Goal: Task Accomplishment & Management: Manage account settings

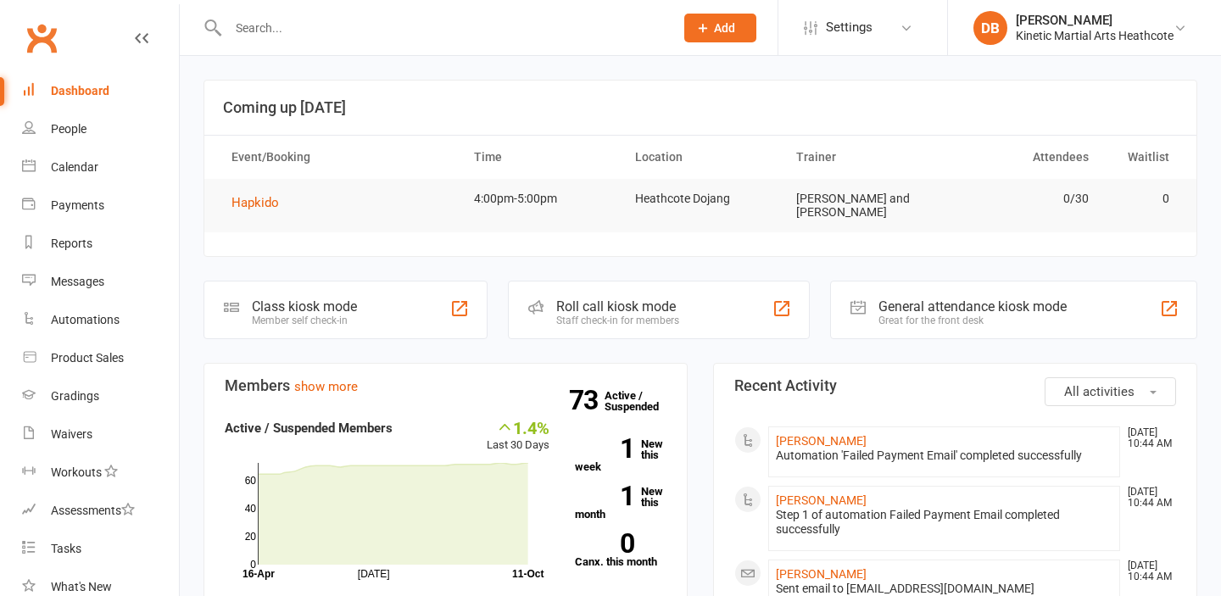
click at [1042, 112] on h3 "Coming up [DATE]" at bounding box center [700, 107] width 955 height 17
click at [388, 26] on input "text" at bounding box center [442, 28] width 439 height 24
click at [250, 24] on input "text" at bounding box center [442, 28] width 439 height 24
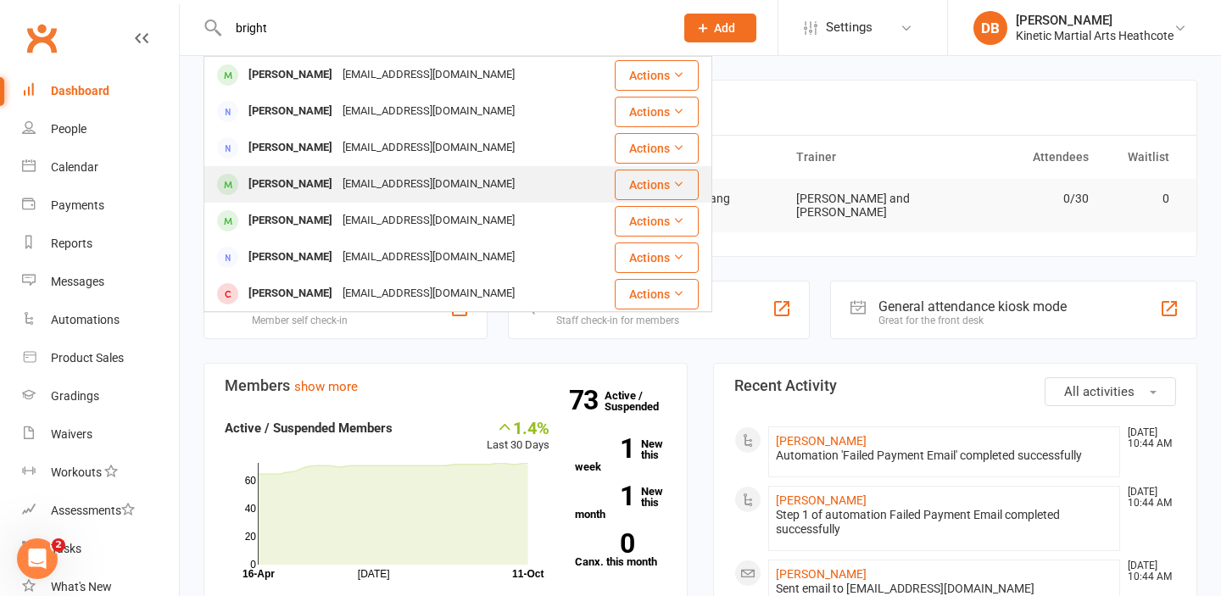
type input "bright"
click at [281, 187] on div "[PERSON_NAME]" at bounding box center [290, 184] width 94 height 25
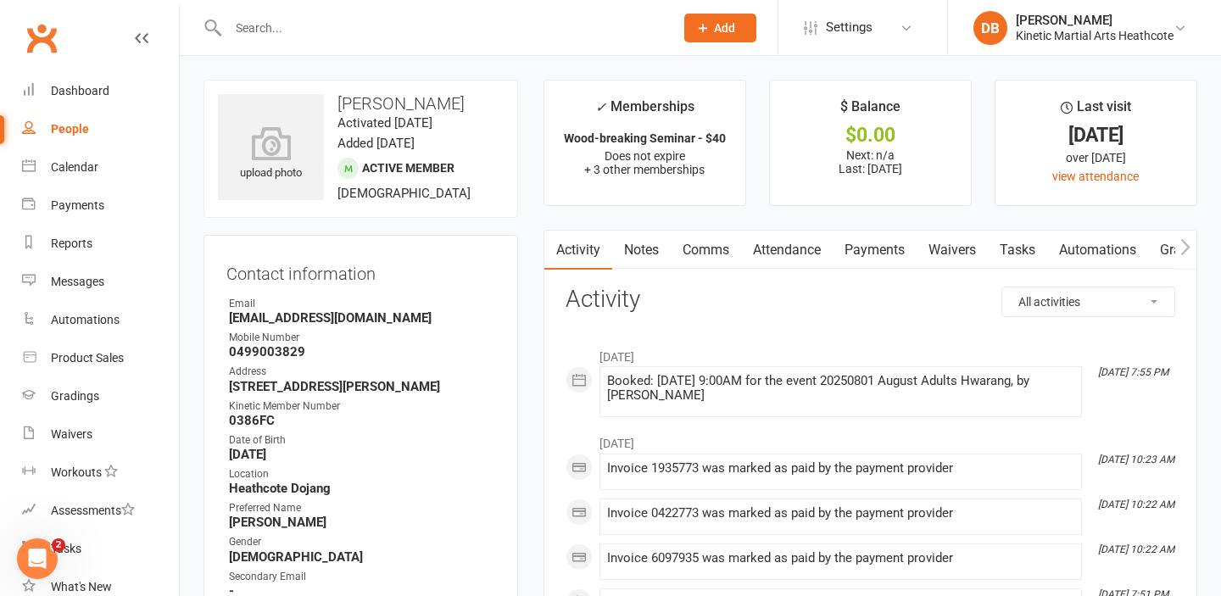
click at [904, 250] on link "Payments" at bounding box center [875, 250] width 84 height 39
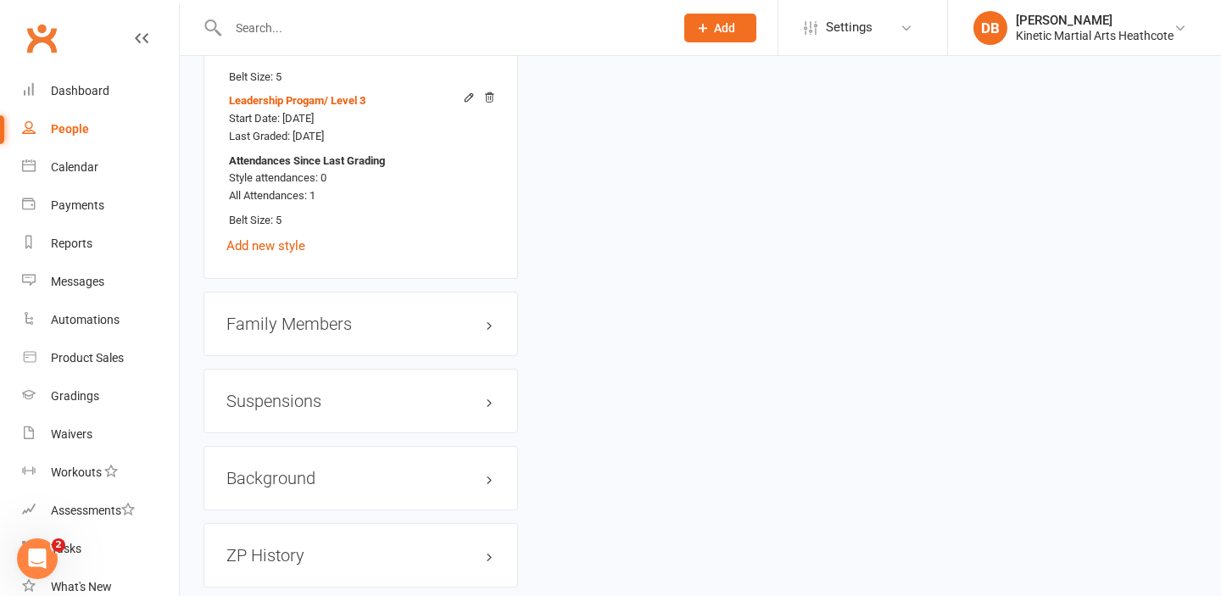
scroll to position [2222, 0]
click at [484, 316] on h3 "Family Members" at bounding box center [360, 325] width 269 height 19
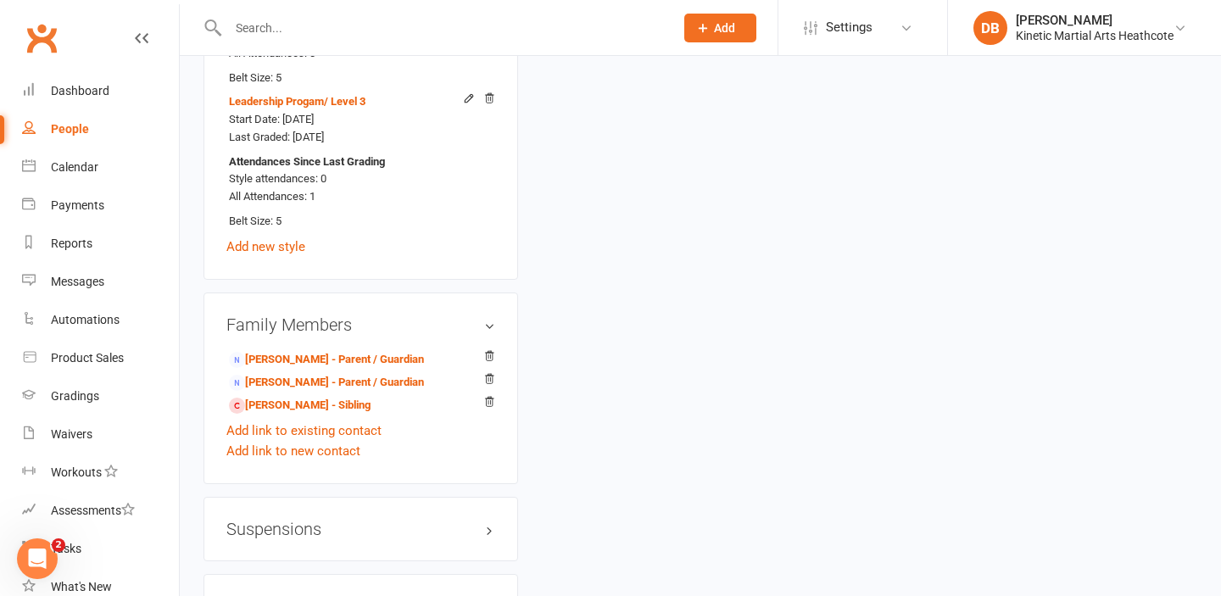
click at [480, 316] on h3 "Family Members" at bounding box center [360, 325] width 269 height 19
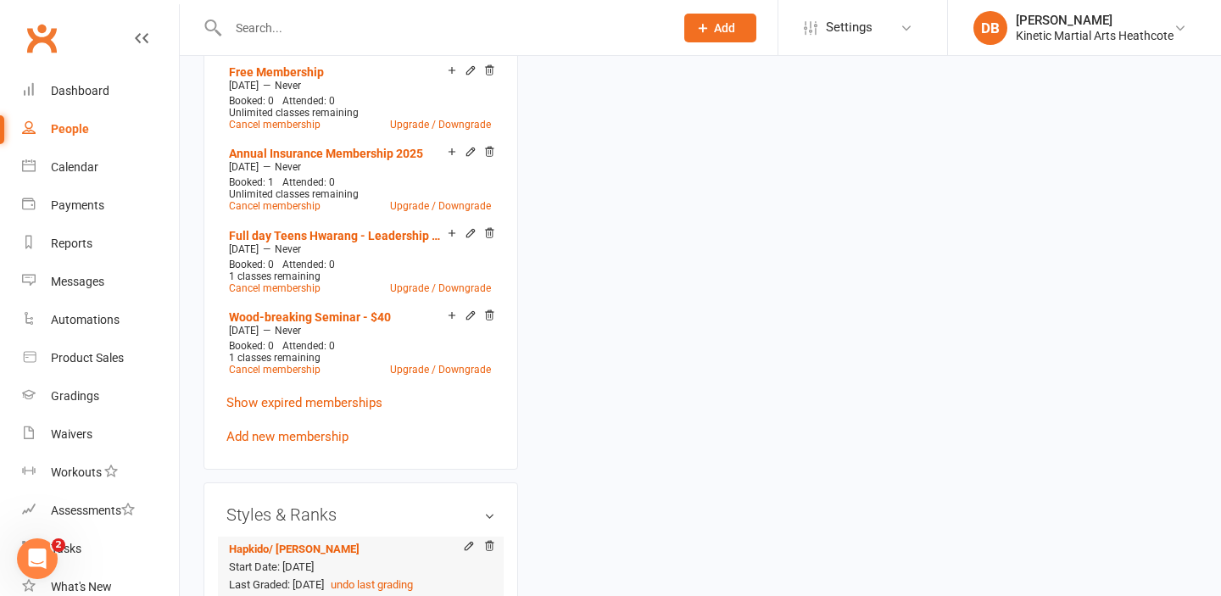
scroll to position [1638, 0]
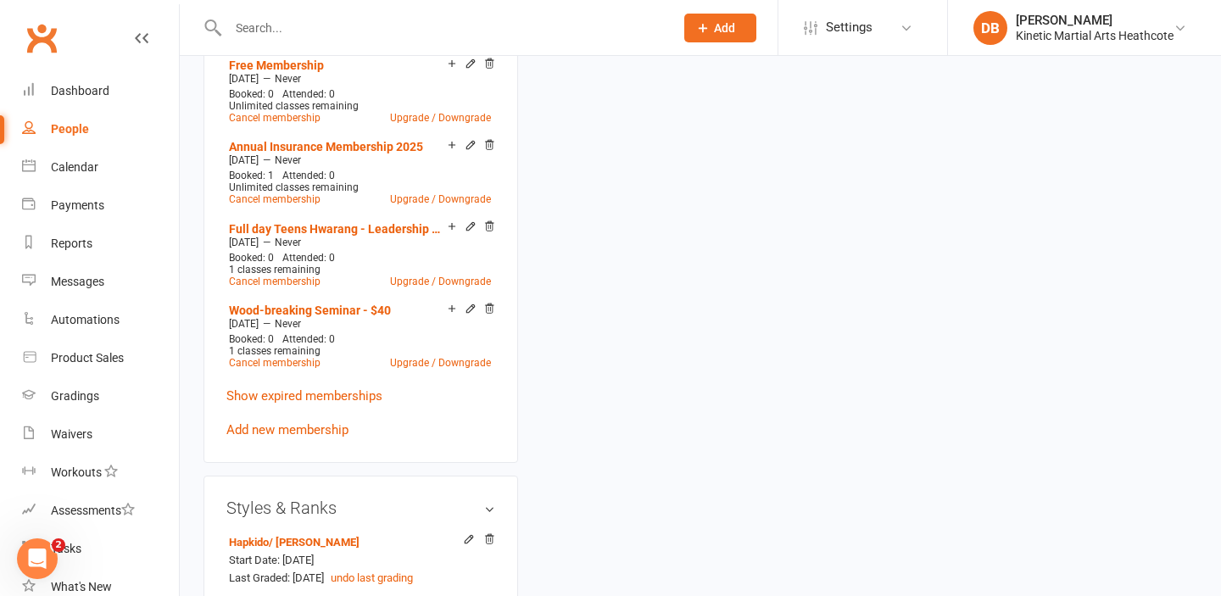
click at [304, 428] on div "Membership Free Membership [DATE] — Never Booked: 0 Attended: 0 Unlimited class…" at bounding box center [361, 231] width 315 height 464
click at [315, 422] on link "Add new membership" at bounding box center [287, 429] width 122 height 15
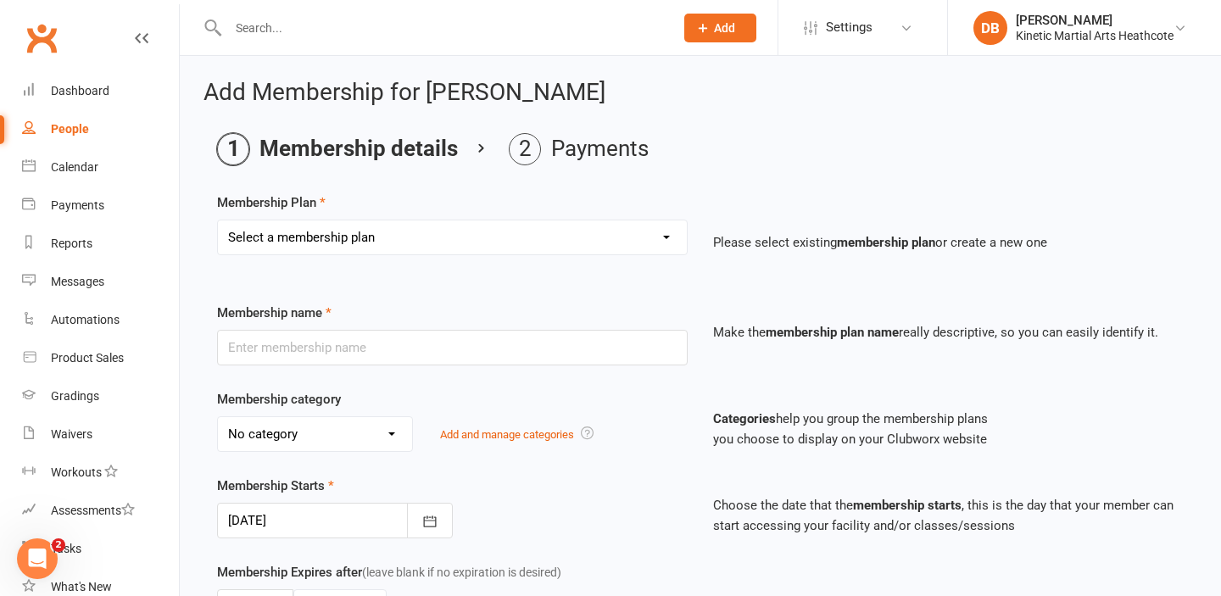
click at [526, 237] on select "Select a membership plan Create new Membership Plan Training Fees - $68 Fortnig…" at bounding box center [452, 238] width 469 height 34
click at [106, 87] on div "Dashboard" at bounding box center [80, 91] width 59 height 14
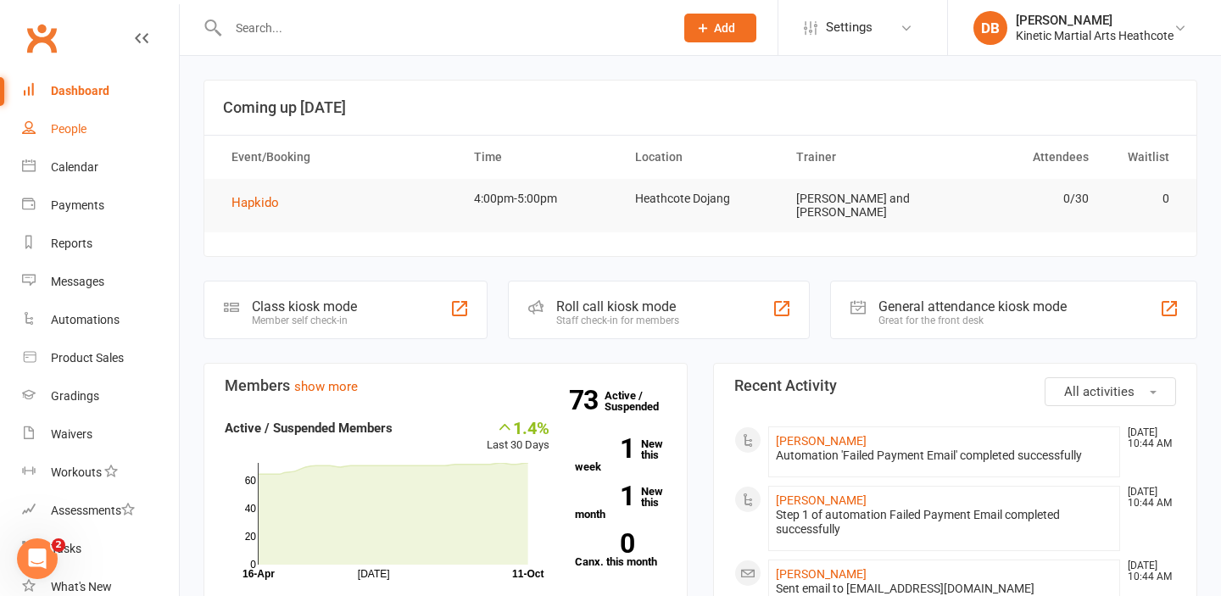
click at [111, 134] on link "People" at bounding box center [100, 129] width 157 height 38
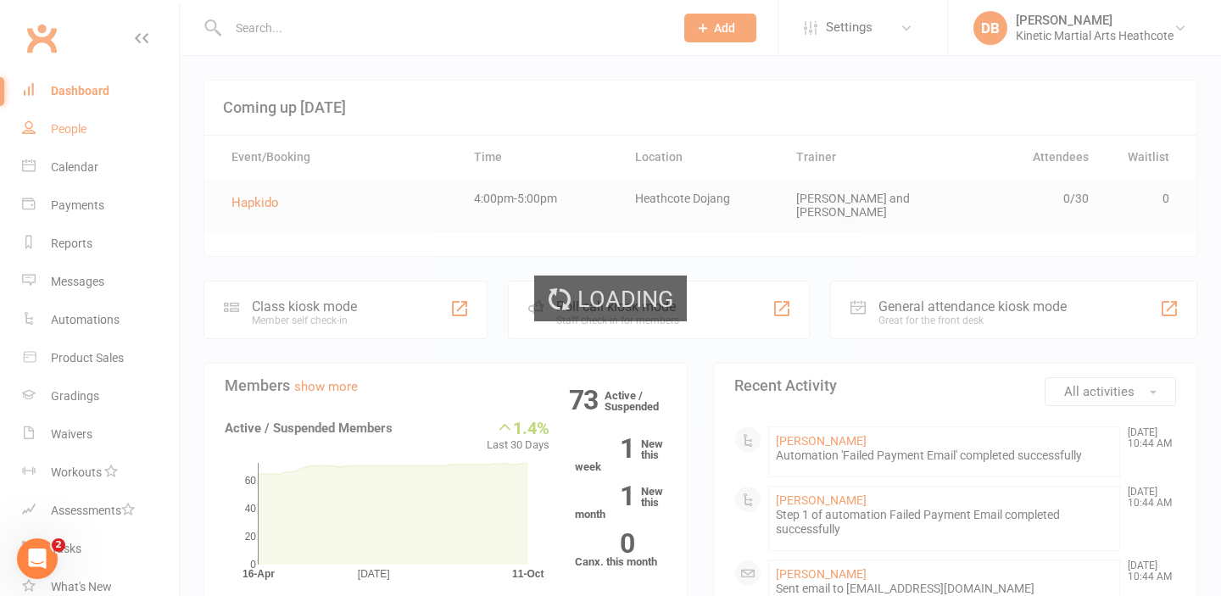
select select "100"
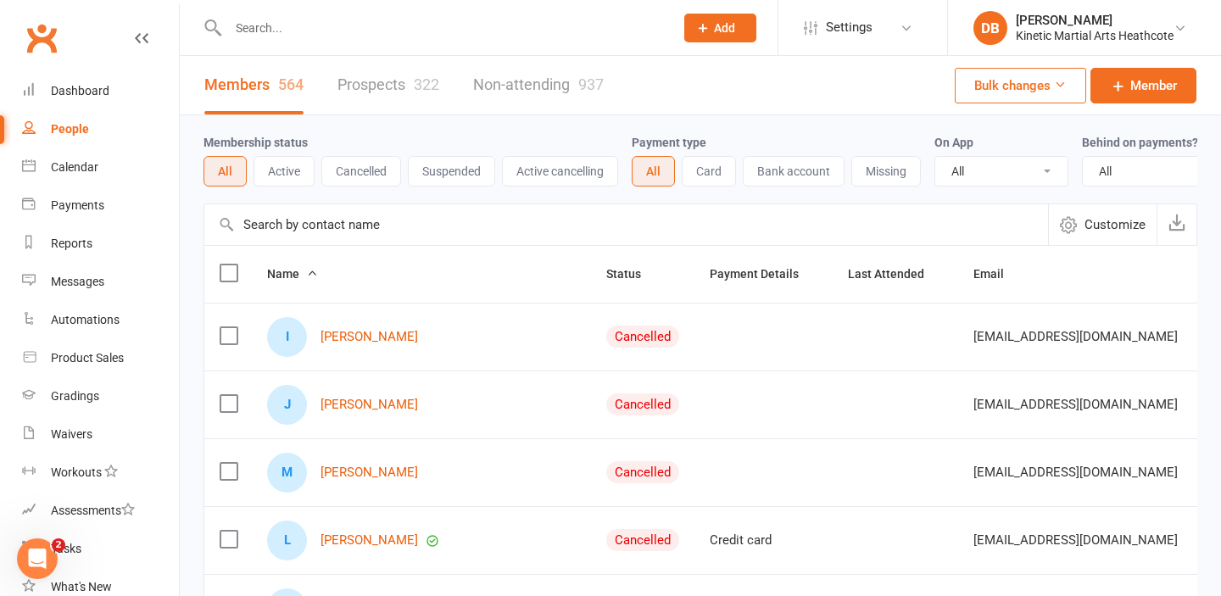
click at [281, 171] on button "Active" at bounding box center [284, 171] width 61 height 31
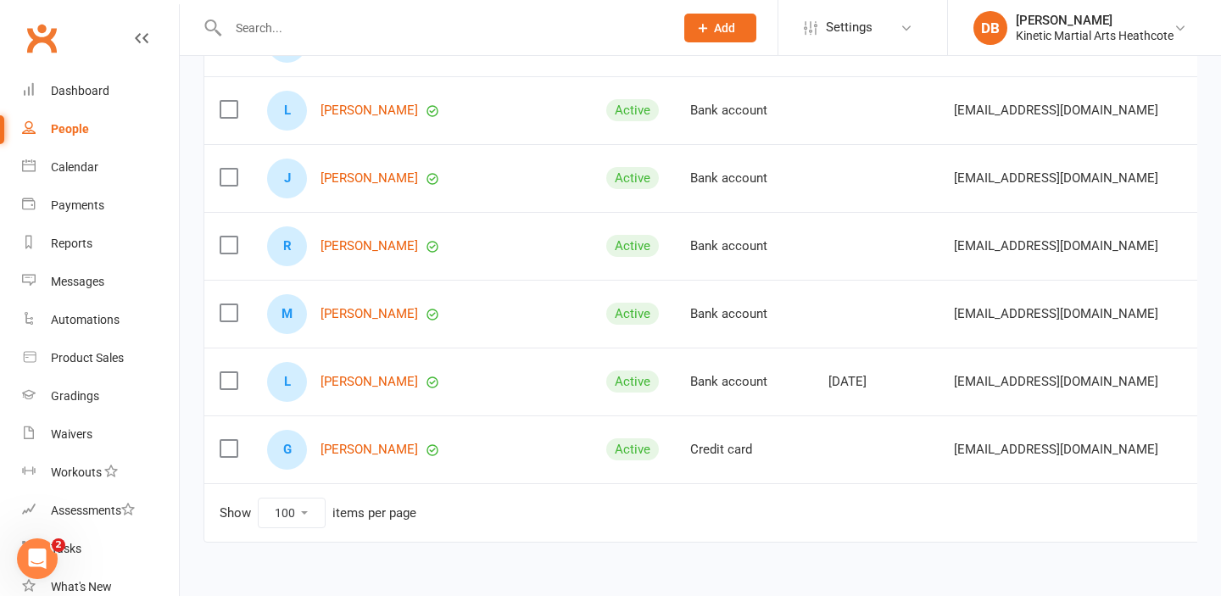
scroll to position [4776, 0]
